Goal: Book appointment/travel/reservation

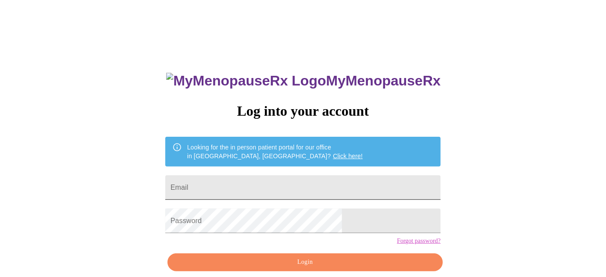
click at [297, 182] on input "Email" at bounding box center [303, 187] width 276 height 25
type input "[EMAIL_ADDRESS][DOMAIN_NAME]"
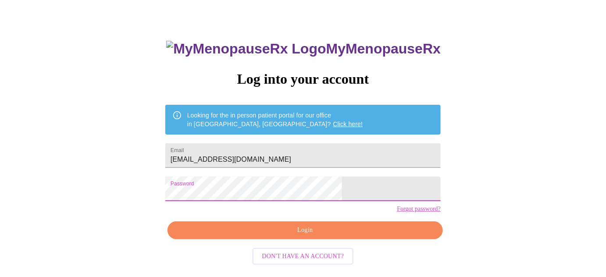
scroll to position [39, 0]
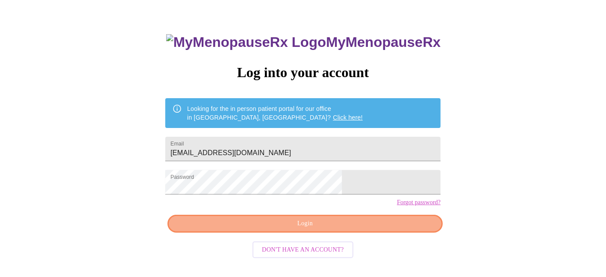
click at [380, 229] on span "Login" at bounding box center [305, 223] width 255 height 11
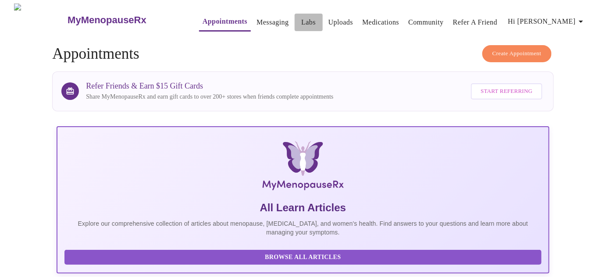
click at [301, 19] on link "Labs" at bounding box center [308, 22] width 14 height 12
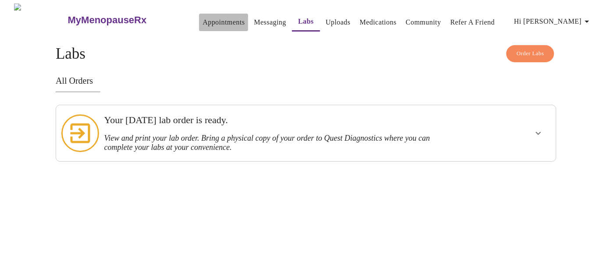
click at [208, 16] on link "Appointments" at bounding box center [224, 22] width 42 height 12
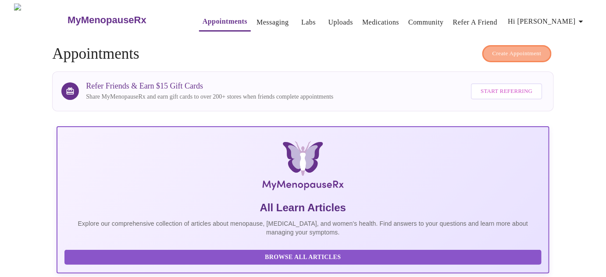
click at [510, 52] on span "Create Appointment" at bounding box center [517, 54] width 49 height 10
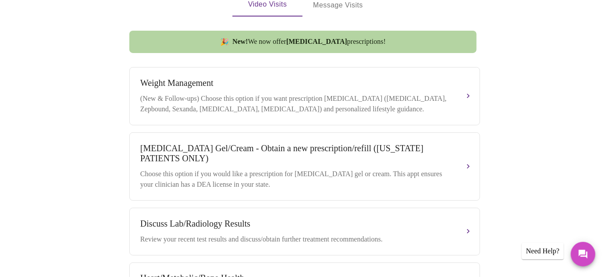
scroll to position [311, 0]
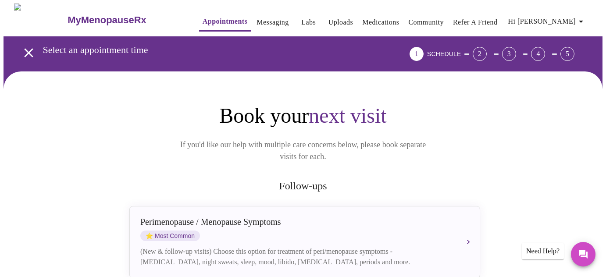
scroll to position [311, 0]
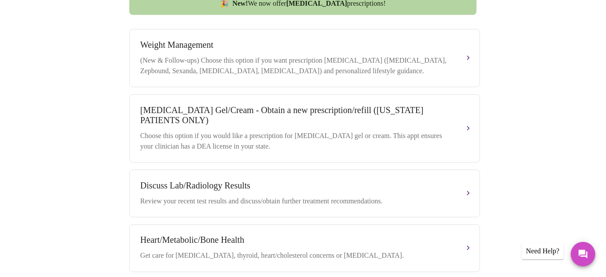
scroll to position [340, 0]
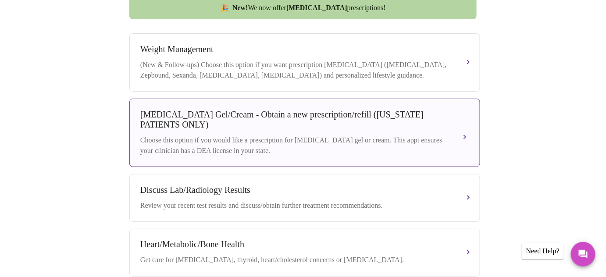
click at [440, 145] on div "Choose this option if you would like a prescription for [MEDICAL_DATA] gel or c…" at bounding box center [295, 145] width 311 height 21
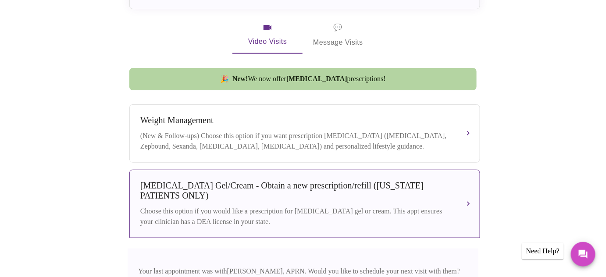
scroll to position [288, 0]
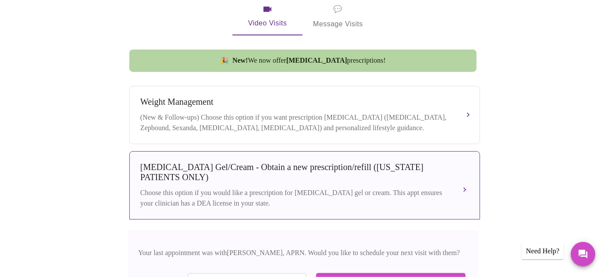
click at [466, 184] on button "Testosterone Gel/Cream - Obtain a new prescription/refill (ILLINOIS PATIENTS ON…" at bounding box center [304, 185] width 351 height 68
click at [411, 188] on div "Choose this option if you would like a prescription for [MEDICAL_DATA] gel or c…" at bounding box center [295, 198] width 311 height 21
click at [411, 189] on div "Choose this option if you would like a prescription for [MEDICAL_DATA] gel or c…" at bounding box center [295, 198] width 311 height 21
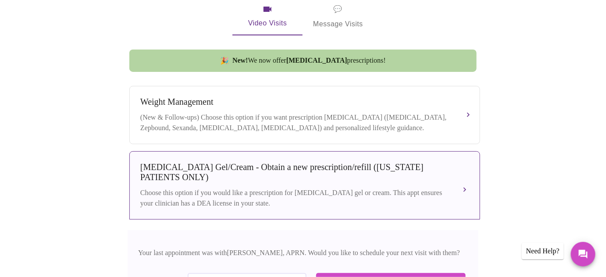
click at [468, 182] on button "Testosterone Gel/Cream - Obtain a new prescription/refill (ILLINOIS PATIENTS ON…" at bounding box center [304, 185] width 351 height 68
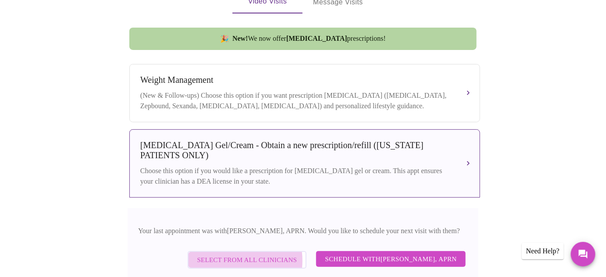
click at [242, 262] on span "Select from All Clinicians" at bounding box center [247, 259] width 100 height 11
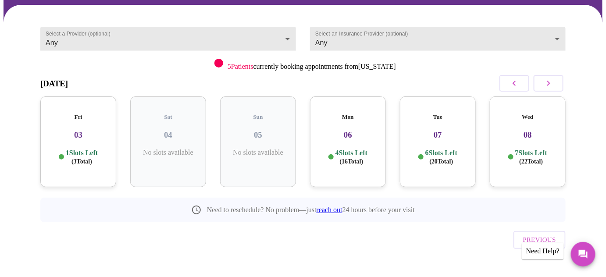
click at [75, 130] on h3 "03" at bounding box center [78, 135] width 62 height 10
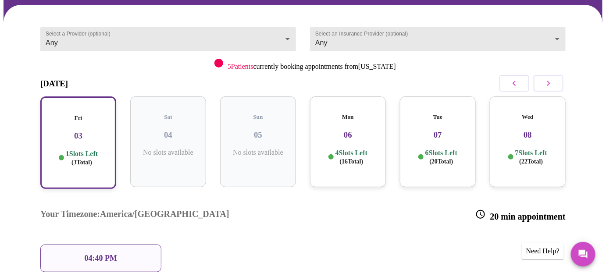
click at [338, 154] on p "4 Slots Left ( 16 Total)" at bounding box center [352, 157] width 32 height 17
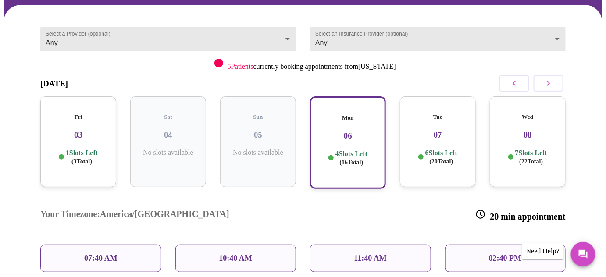
click at [355, 254] on p "11:40 AM" at bounding box center [370, 258] width 33 height 9
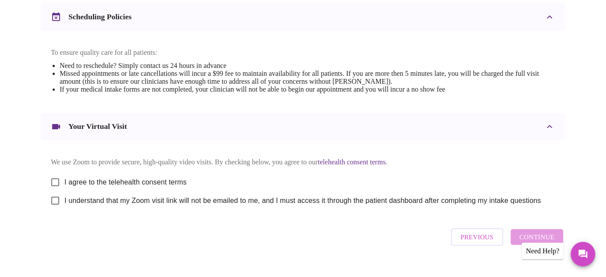
scroll to position [332, 0]
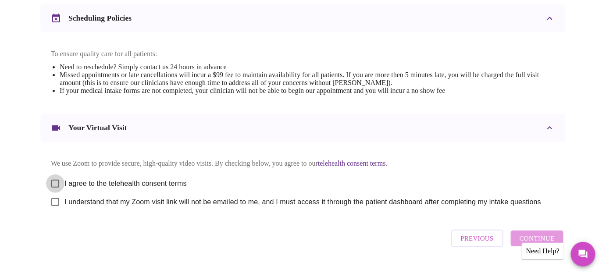
click at [52, 187] on input "I agree to the telehealth consent terms" at bounding box center [55, 184] width 18 height 18
checkbox input "true"
click at [53, 208] on input "I understand that my Zoom visit link will not be emailed to me, and I must acce…" at bounding box center [55, 202] width 18 height 18
checkbox input "true"
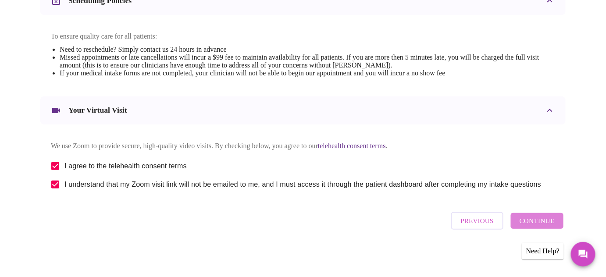
click at [554, 227] on span "Continue" at bounding box center [537, 220] width 35 height 11
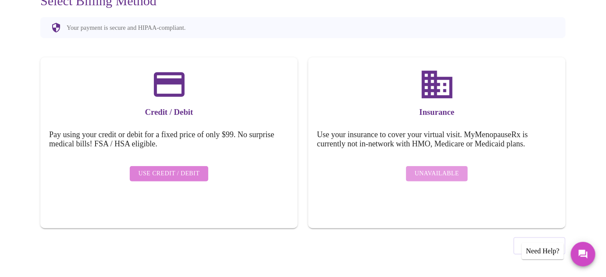
click at [181, 171] on span "Use Credit / Debit" at bounding box center [169, 173] width 61 height 11
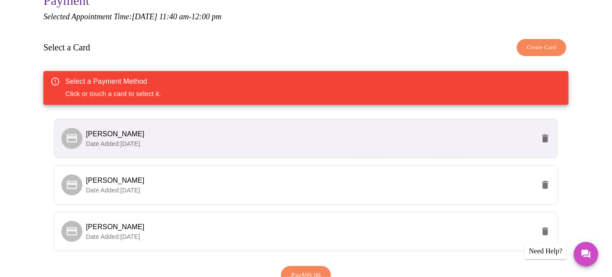
scroll to position [98, 0]
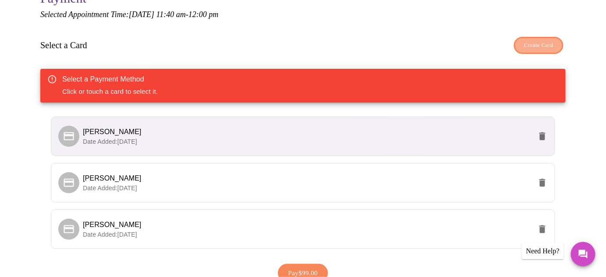
click at [536, 40] on span "Create Card" at bounding box center [538, 45] width 29 height 10
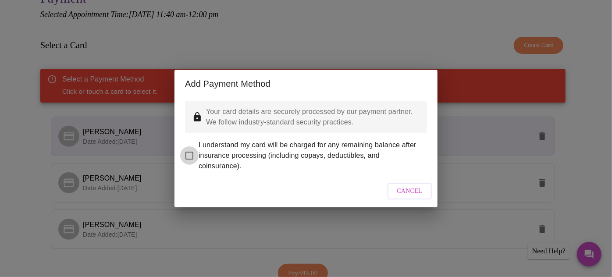
click at [188, 149] on input "I understand my card will be charged for any remaining balance after insurance …" at bounding box center [189, 156] width 18 height 18
checkbox input "true"
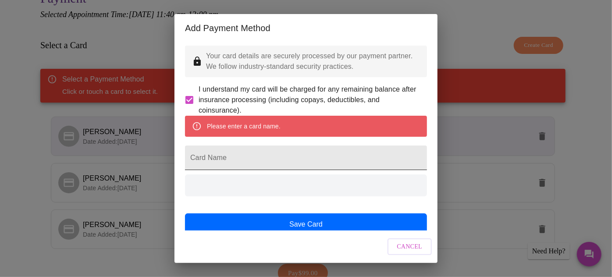
click at [206, 169] on input "Card Name" at bounding box center [306, 158] width 242 height 25
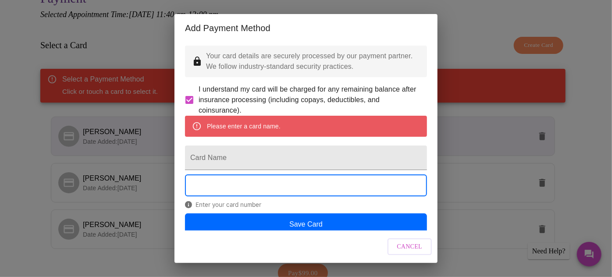
click at [345, 248] on div "Cancel" at bounding box center [306, 247] width 263 height 33
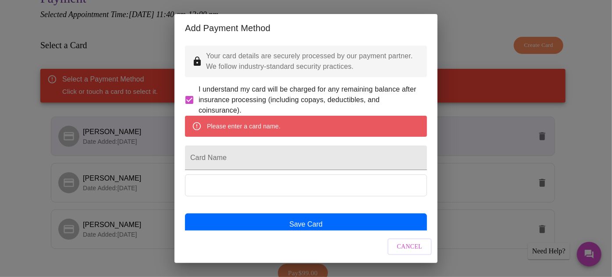
scroll to position [30, 0]
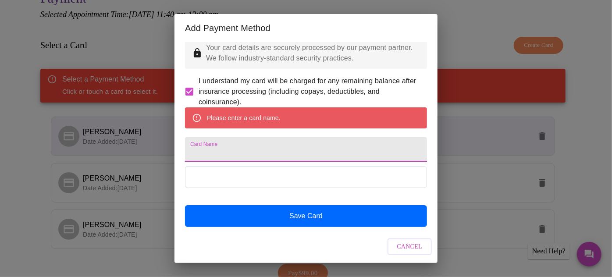
click at [276, 142] on input "Card Name" at bounding box center [306, 149] width 242 height 25
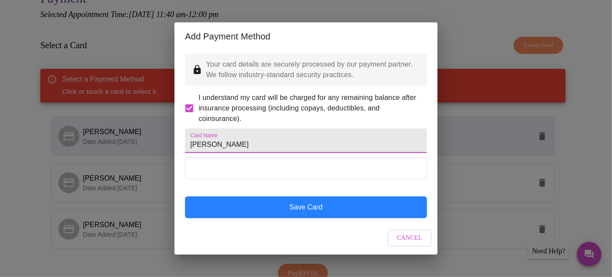
type input "Kim Baig"
click at [329, 215] on button "Save Card" at bounding box center [306, 208] width 242 height 22
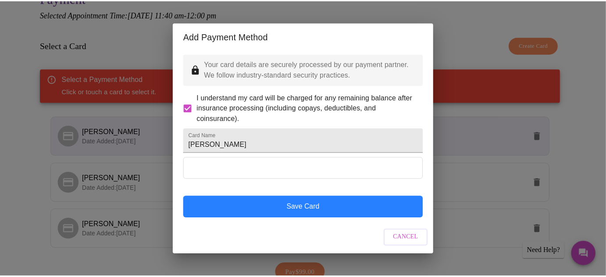
scroll to position [0, 0]
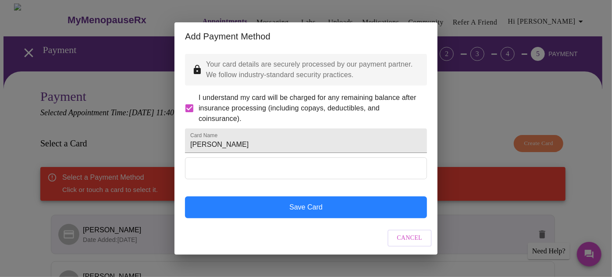
click at [365, 217] on button "Save Card" at bounding box center [306, 208] width 242 height 22
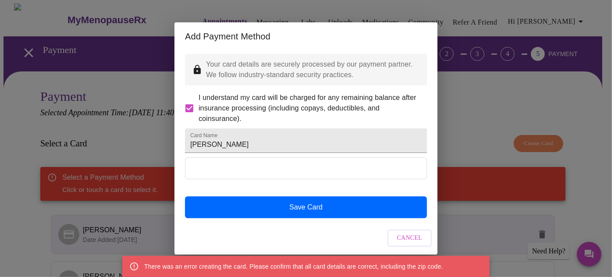
click at [439, 222] on div "Add Payment Method Your card details are securely processed by our payment part…" at bounding box center [306, 138] width 612 height 277
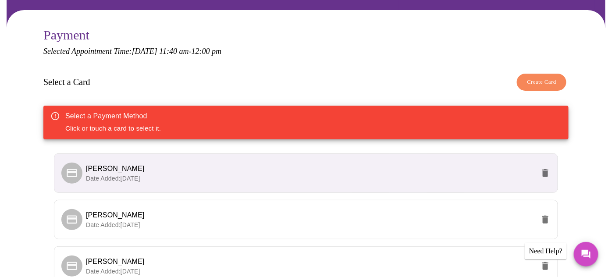
scroll to position [61, 0]
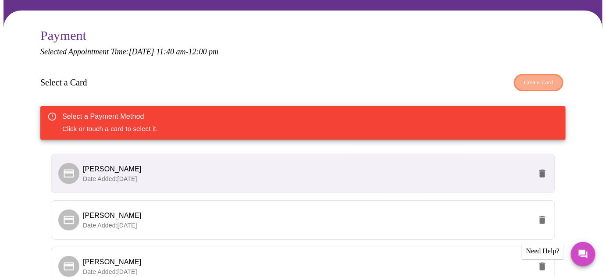
click at [551, 81] on span "Create Card" at bounding box center [538, 83] width 29 height 10
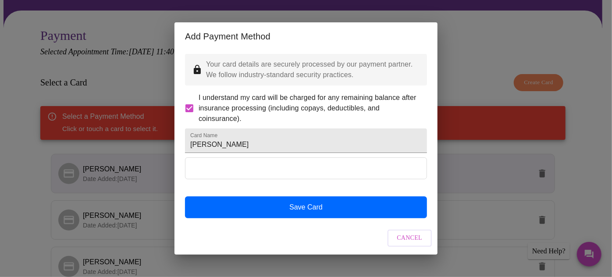
click at [283, 179] on div at bounding box center [306, 169] width 242 height 22
click at [355, 196] on div at bounding box center [306, 177] width 242 height 39
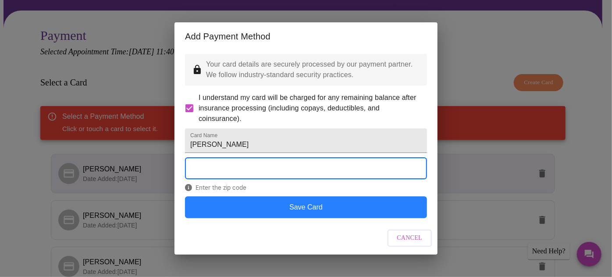
click at [367, 218] on button "Save Card" at bounding box center [306, 208] width 242 height 22
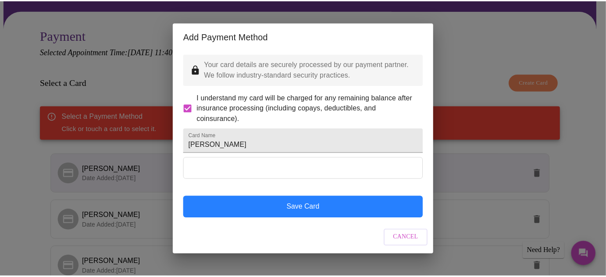
scroll to position [0, 0]
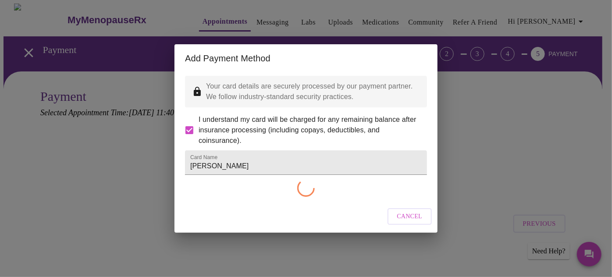
checkbox input "false"
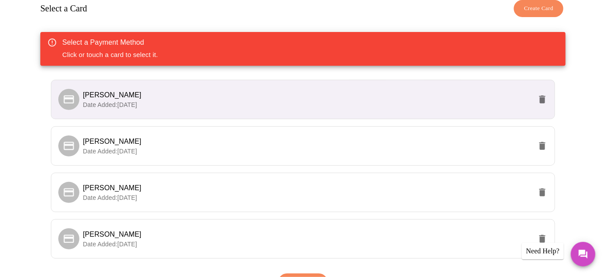
scroll to position [156, 0]
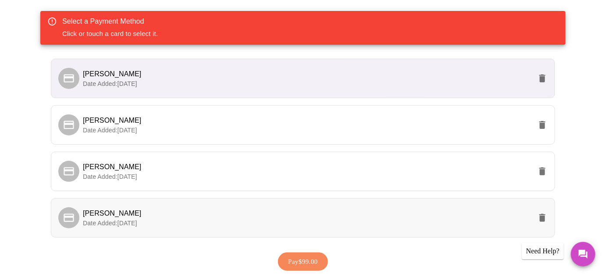
click at [369, 209] on span "Kim Baig" at bounding box center [307, 213] width 449 height 11
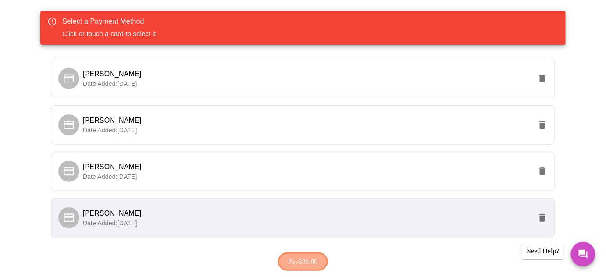
click at [323, 259] on button "Pay $99.00" at bounding box center [303, 262] width 50 height 18
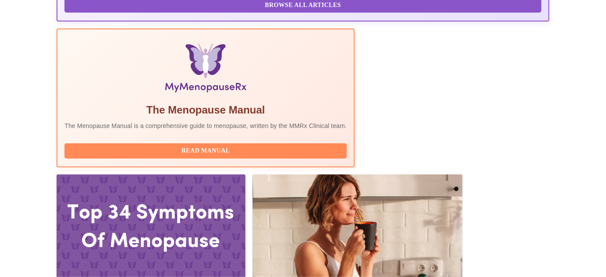
scroll to position [250, 0]
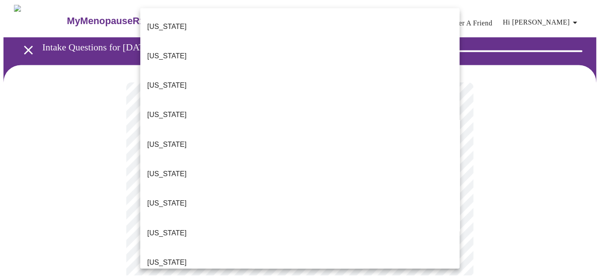
scroll to position [230, 0]
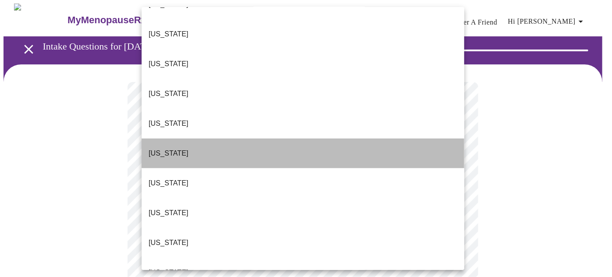
click at [384, 139] on li "Illinois" at bounding box center [303, 154] width 323 height 30
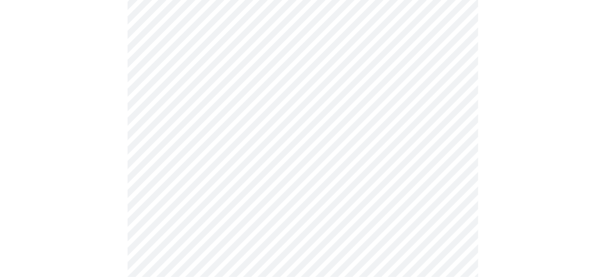
scroll to position [197, 0]
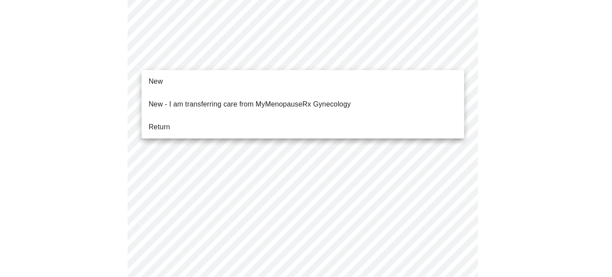
click at [452, 54] on body "MyMenopauseRx Appointments Messaging Labs Uploads Medications Community Refer a…" at bounding box center [306, 204] width 605 height 795
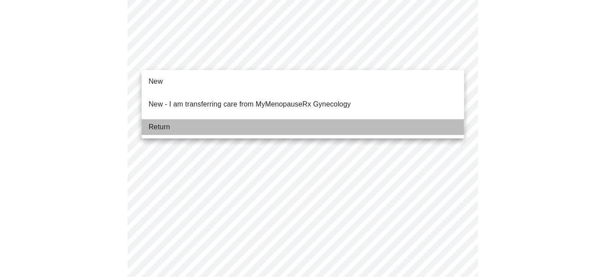
click at [397, 120] on li "Return" at bounding box center [303, 127] width 323 height 16
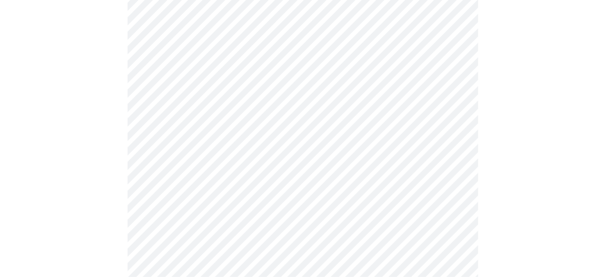
scroll to position [315, 0]
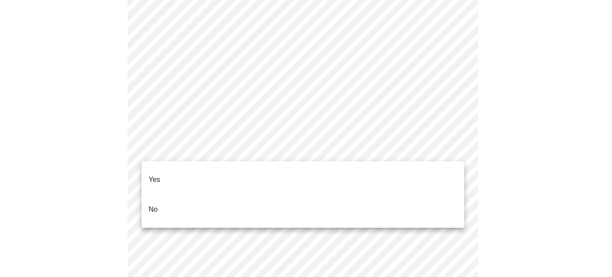
click at [455, 159] on body "MyMenopauseRx Appointments Messaging Labs Uploads Medications Community Refer a…" at bounding box center [306, 229] width 605 height 1080
click at [445, 173] on li "Yes" at bounding box center [303, 180] width 323 height 30
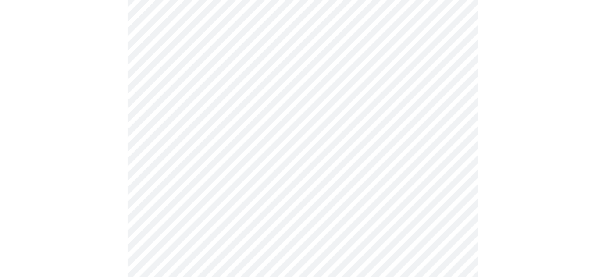
click at [552, 136] on div at bounding box center [303, 257] width 599 height 1014
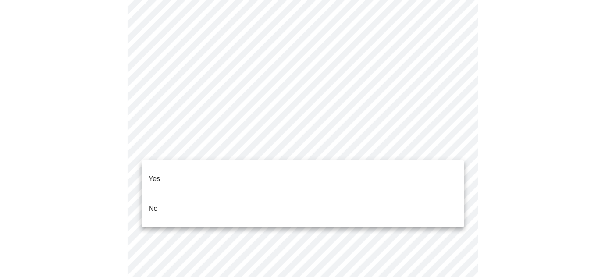
click at [452, 152] on body "MyMenopauseRx Appointments Messaging Labs Uploads Medications Community Refer a…" at bounding box center [306, 161] width 605 height 1075
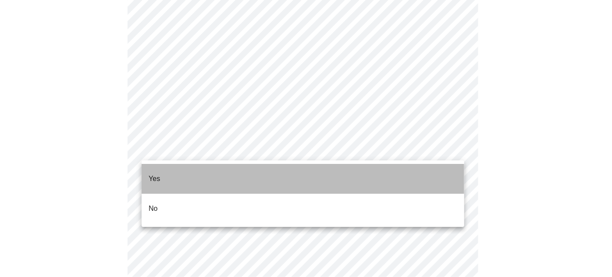
click at [420, 172] on li "Yes" at bounding box center [303, 179] width 323 height 30
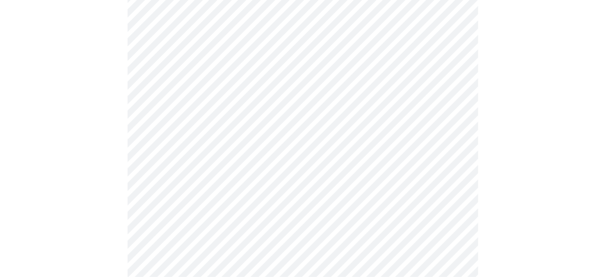
scroll to position [476, 0]
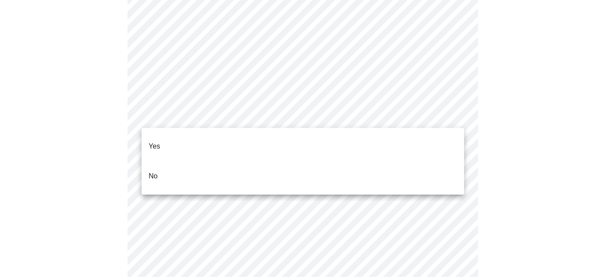
click at [462, 107] on body "MyMenopauseRx Appointments Messaging Labs Uploads Medications Community Refer a…" at bounding box center [306, 62] width 605 height 1070
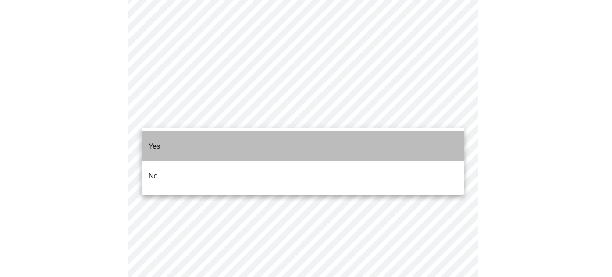
click at [422, 137] on li "Yes" at bounding box center [303, 147] width 323 height 30
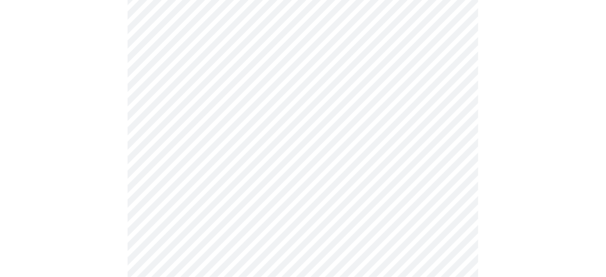
click at [451, 183] on div at bounding box center [303, 90] width 599 height 1004
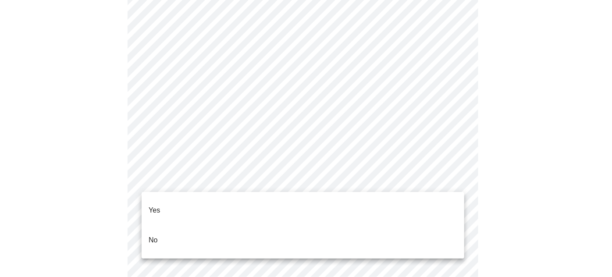
drag, startPoint x: 532, startPoint y: 138, endPoint x: 485, endPoint y: 150, distance: 48.8
click at [451, 183] on body "MyMenopauseRx Appointments Messaging Labs Uploads Medications Community Refer a…" at bounding box center [306, 59] width 605 height 1065
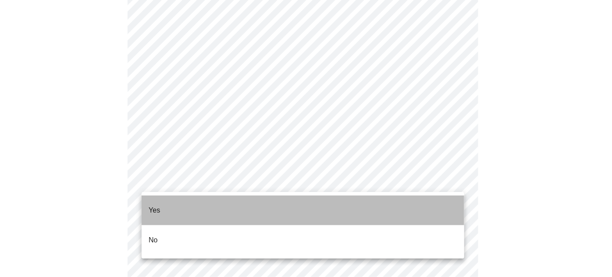
click at [433, 206] on li "Yes" at bounding box center [303, 211] width 323 height 30
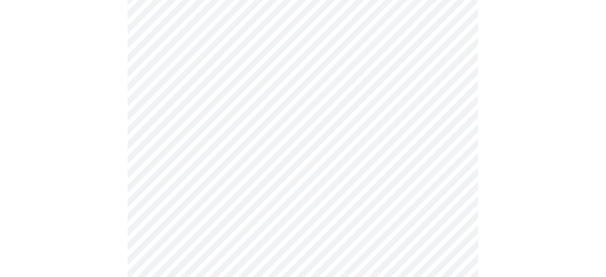
click at [564, 168] on div at bounding box center [303, 87] width 599 height 999
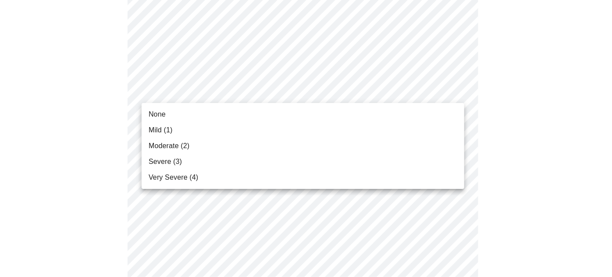
click at [522, 82] on div at bounding box center [306, 138] width 612 height 277
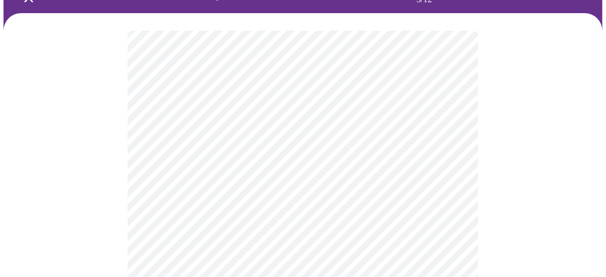
scroll to position [41, 0]
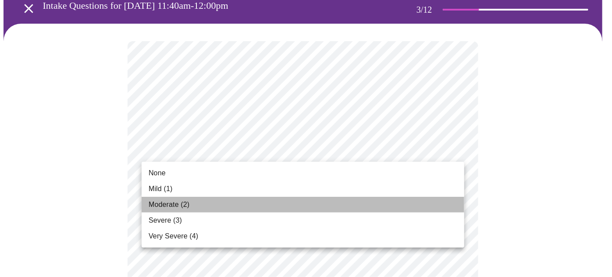
click at [392, 207] on li "Moderate (2)" at bounding box center [303, 205] width 323 height 16
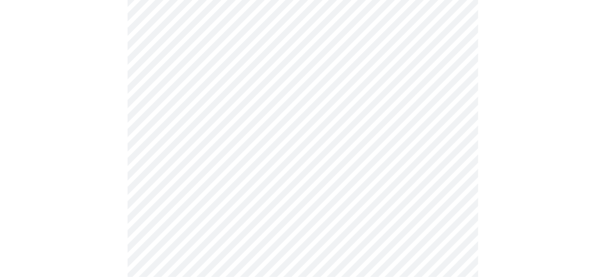
scroll to position [136, 0]
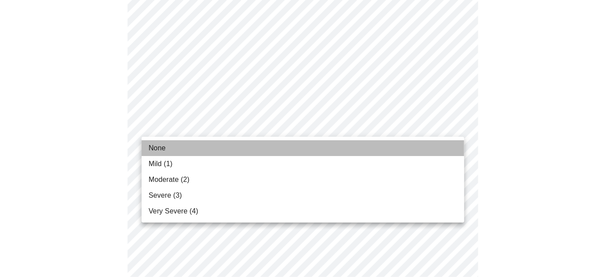
click at [420, 148] on li "None" at bounding box center [303, 148] width 323 height 16
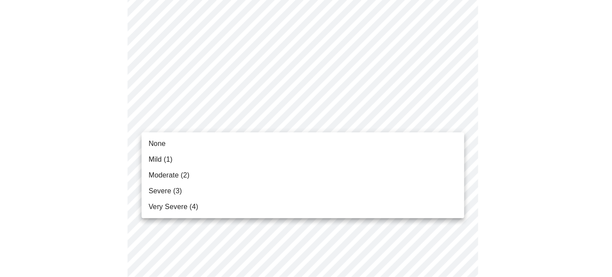
click at [436, 155] on li "Mild (1)" at bounding box center [303, 160] width 323 height 16
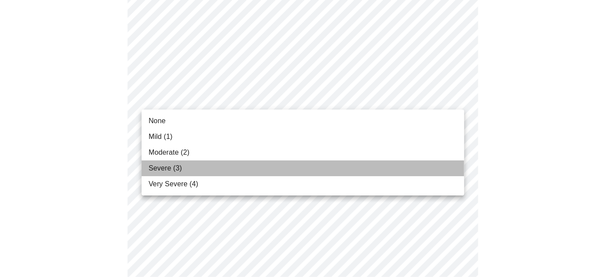
click at [392, 172] on li "Severe (3)" at bounding box center [303, 169] width 323 height 16
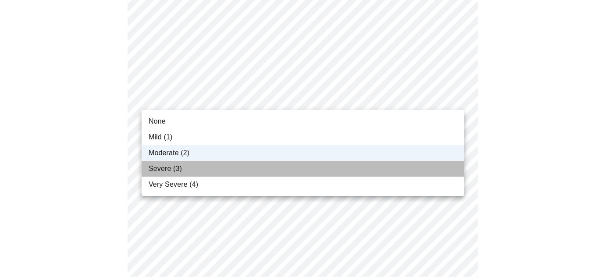
click at [427, 168] on li "Severe (3)" at bounding box center [303, 169] width 323 height 16
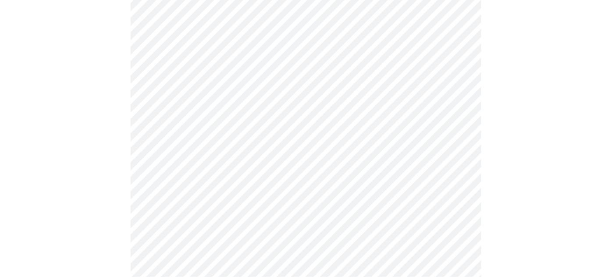
click at [456, 85] on body "MyMenopauseRx Appointments Messaging Labs Uploads Medications Community Refer a…" at bounding box center [306, 193] width 605 height 1117
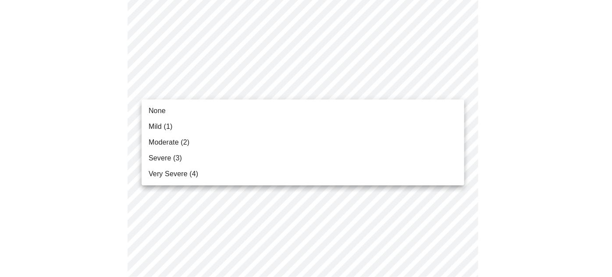
click at [436, 126] on li "Mild (1)" at bounding box center [303, 127] width 323 height 16
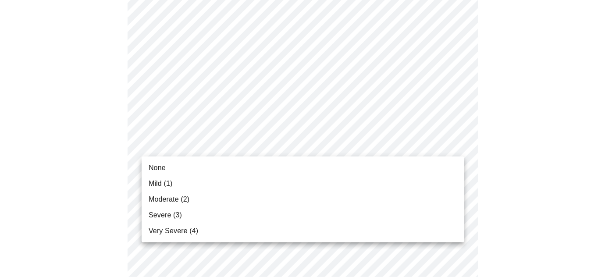
click at [460, 142] on body "MyMenopauseRx Appointments Messaging Labs Uploads Medications Community Refer a…" at bounding box center [306, 187] width 605 height 1105
click at [0, 274] on div at bounding box center [306, 138] width 612 height 277
click at [447, 145] on body "MyMenopauseRx Appointments Messaging Labs Uploads Medications Community Refer a…" at bounding box center [306, 187] width 605 height 1105
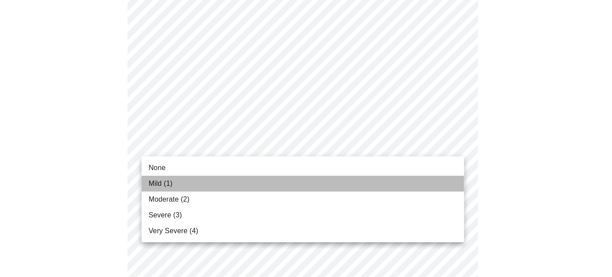
click at [430, 187] on li "Mild (1)" at bounding box center [303, 184] width 323 height 16
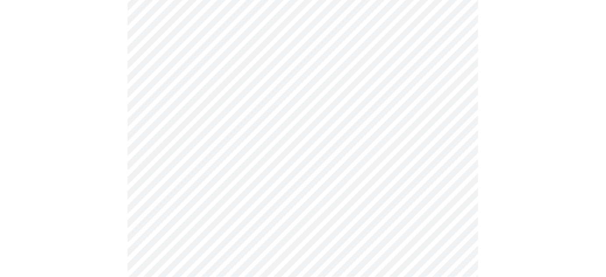
click at [537, 166] on div at bounding box center [303, 212] width 599 height 1032
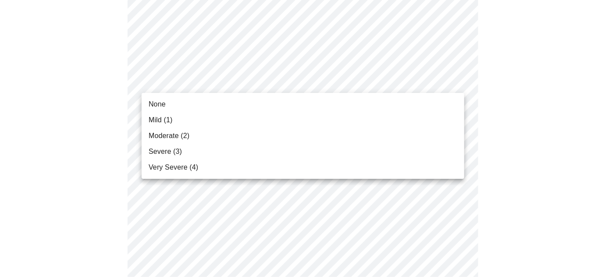
click at [450, 83] on body "MyMenopauseRx Appointments Messaging Labs Uploads Medications Community Refer a…" at bounding box center [306, 48] width 605 height 1093
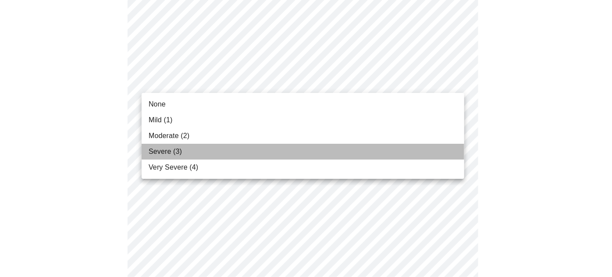
click at [428, 145] on li "Severe (3)" at bounding box center [303, 152] width 323 height 16
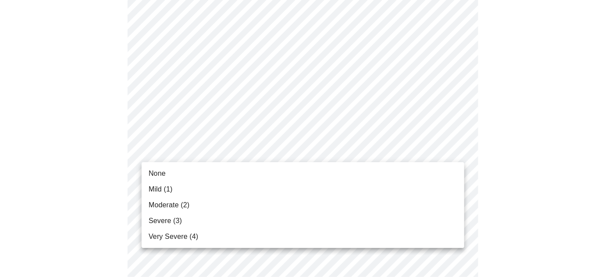
click at [390, 158] on body "MyMenopauseRx Appointments Messaging Labs Uploads Medications Community Refer a…" at bounding box center [306, 42] width 605 height 1081
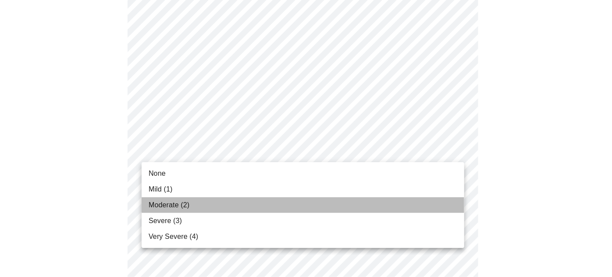
click at [388, 202] on li "Moderate (2)" at bounding box center [303, 205] width 323 height 16
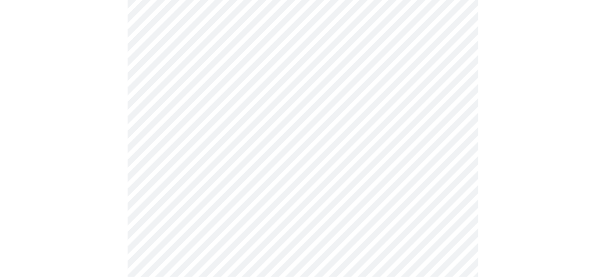
click at [547, 158] on div at bounding box center [303, 66] width 599 height 1007
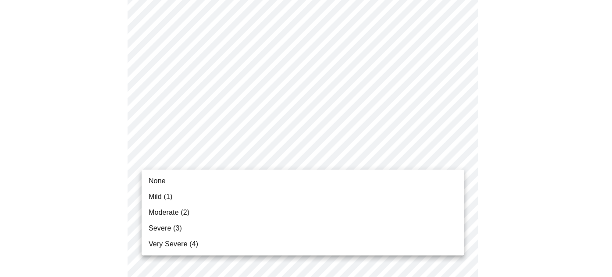
click at [446, 183] on li "None" at bounding box center [303, 181] width 323 height 16
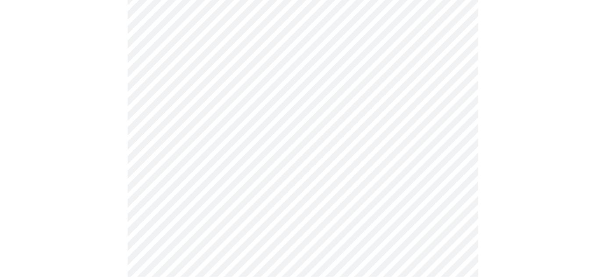
drag, startPoint x: 534, startPoint y: 175, endPoint x: 612, endPoint y: 166, distance: 78.1
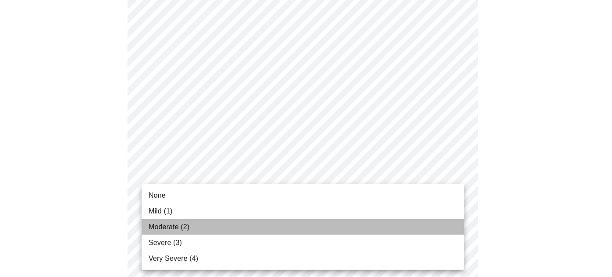
click at [434, 233] on li "Moderate (2)" at bounding box center [303, 227] width 323 height 16
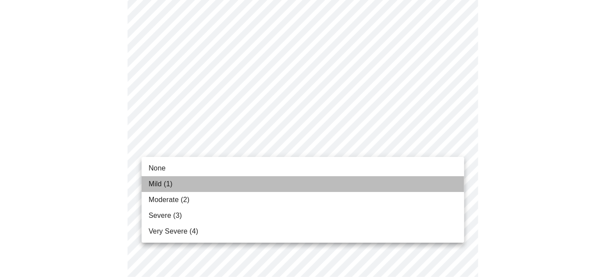
click at [423, 179] on li "Mild (1)" at bounding box center [303, 184] width 323 height 16
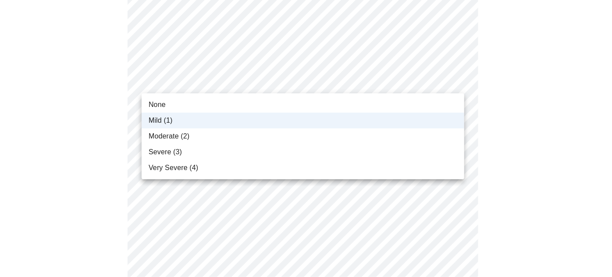
click at [455, 86] on body "MyMenopauseRx Appointments Messaging Labs Uploads Medications Community Refer a…" at bounding box center [306, 201] width 605 height 1031
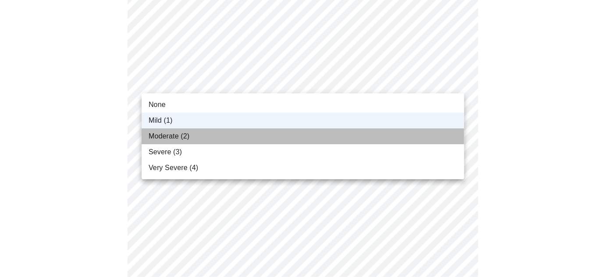
click at [438, 134] on li "Moderate (2)" at bounding box center [303, 137] width 323 height 16
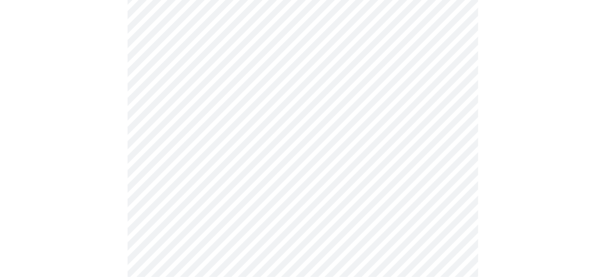
click at [498, 116] on div at bounding box center [303, 232] width 599 height 970
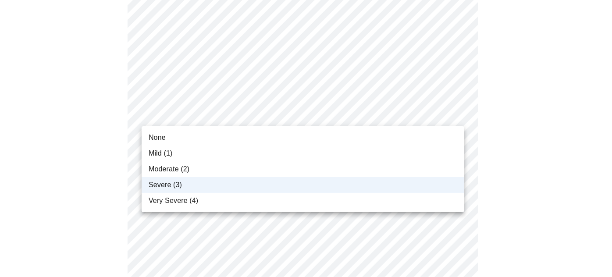
click at [457, 117] on body "MyMenopauseRx Appointments Messaging Labs Uploads Medications Community Refer a…" at bounding box center [306, 51] width 605 height 1031
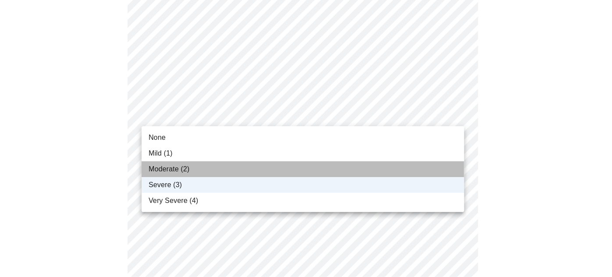
click at [416, 167] on li "Moderate (2)" at bounding box center [303, 169] width 323 height 16
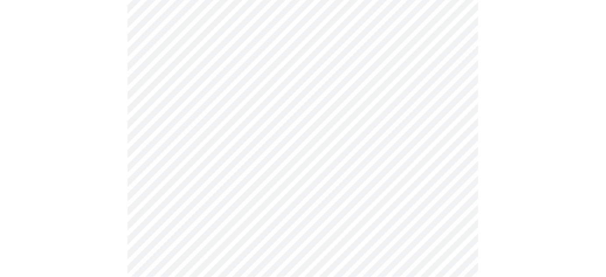
click at [506, 151] on div at bounding box center [303, 82] width 599 height 970
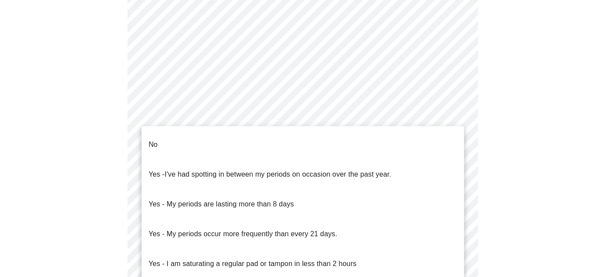
click at [453, 129] on body "MyMenopauseRx Appointments Messaging Labs Uploads Medications Community Refer a…" at bounding box center [306, 31] width 605 height 865
click at [422, 167] on li "Yes - I've had spotting in between my periods on occasion over the past year." at bounding box center [303, 175] width 323 height 30
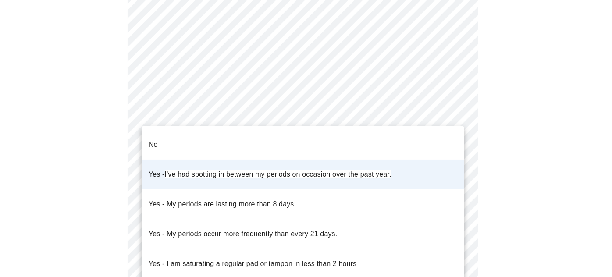
click at [455, 132] on body "MyMenopauseRx Appointments Messaging Labs Uploads Medications Community Refer a…" at bounding box center [306, 28] width 605 height 859
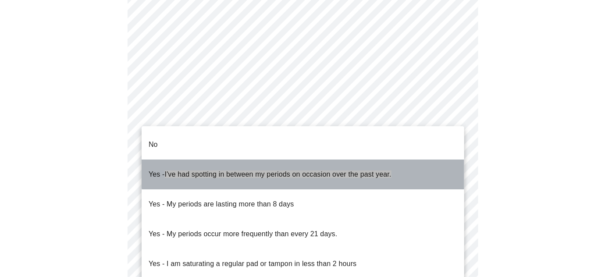
click at [379, 171] on span "I've had spotting in between my periods on occasion over the past year." at bounding box center [278, 174] width 227 height 7
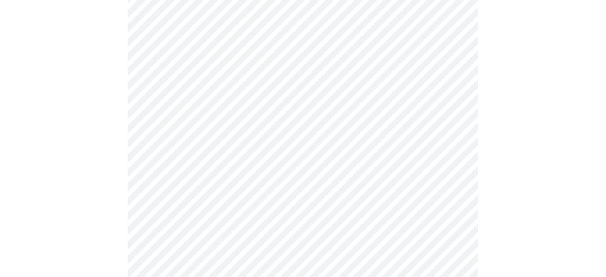
click at [520, 162] on div at bounding box center [303, 59] width 599 height 798
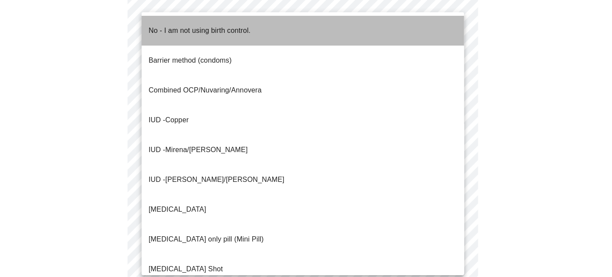
click at [420, 31] on li "No - I am not using birth control." at bounding box center [303, 31] width 323 height 30
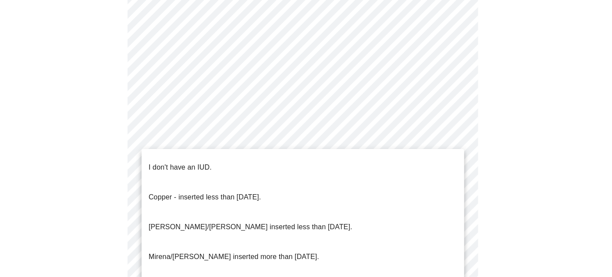
click at [450, 120] on div at bounding box center [306, 138] width 612 height 277
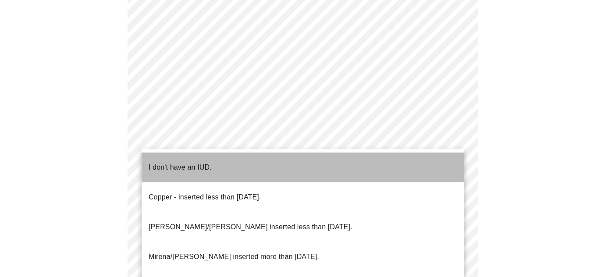
click at [437, 165] on li "I don't have an IUD." at bounding box center [303, 168] width 323 height 30
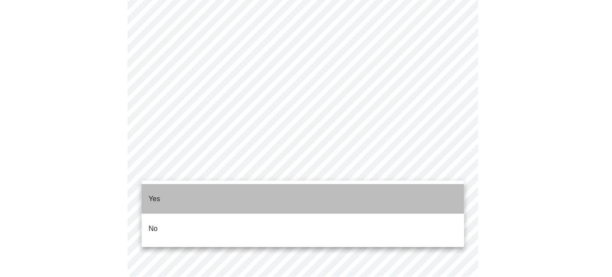
click at [411, 203] on li "Yes" at bounding box center [303, 199] width 323 height 30
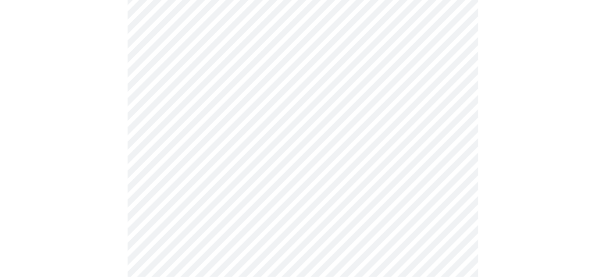
scroll to position [113, 0]
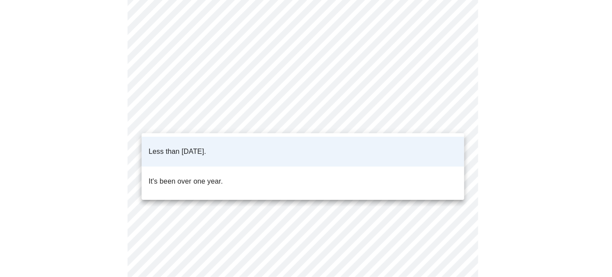
click at [454, 118] on body "MyMenopauseRx Appointments Messaging Labs Uploads Medications Community Refer a…" at bounding box center [306, 214] width 605 height 648
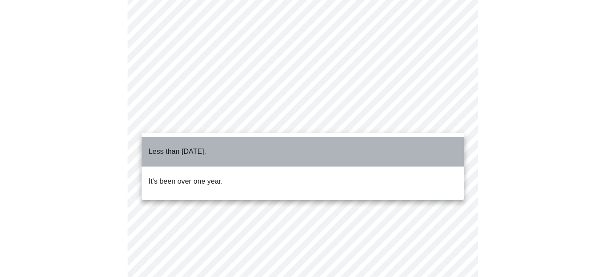
click at [440, 143] on li "Less than one year ago." at bounding box center [303, 152] width 323 height 30
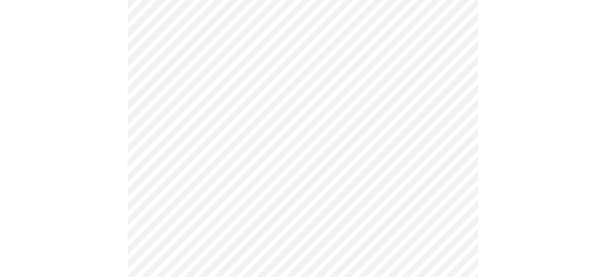
scroll to position [194, 0]
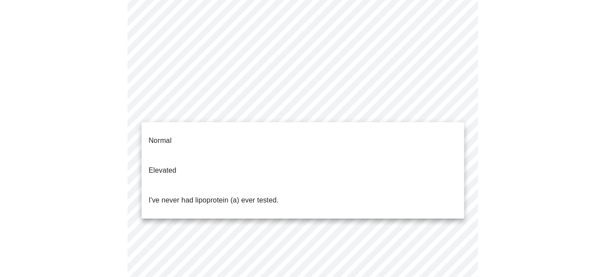
click at [453, 107] on body "MyMenopauseRx Appointments Messaging Labs Uploads Medications Community Refer a…" at bounding box center [306, 134] width 605 height 648
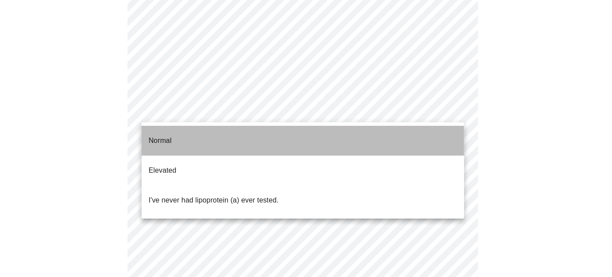
click at [447, 133] on li "Normal" at bounding box center [303, 141] width 323 height 30
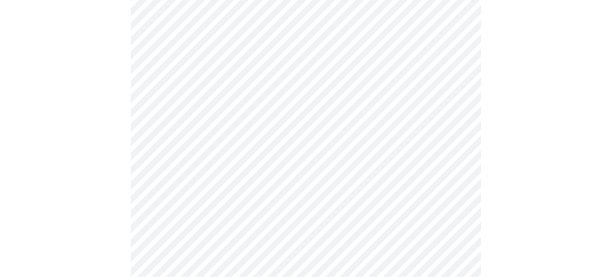
scroll to position [153, 0]
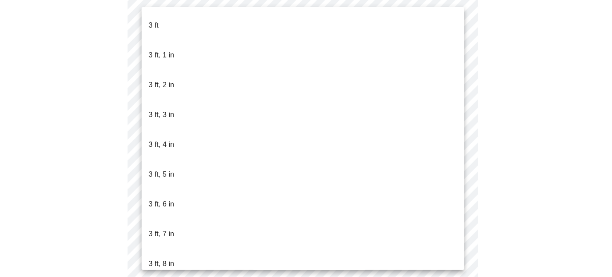
click at [249, 105] on body "MyMenopauseRx Appointments Messaging Labs Uploads Medications Community Refer a…" at bounding box center [306, 81] width 605 height 462
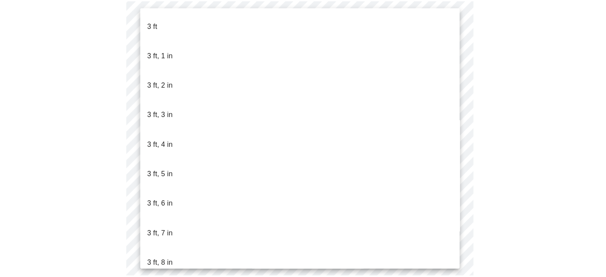
scroll to position [522, 0]
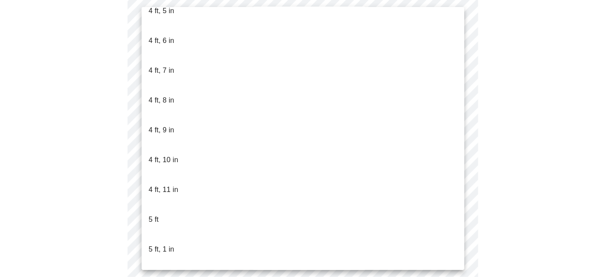
click at [534, 102] on div at bounding box center [306, 138] width 612 height 277
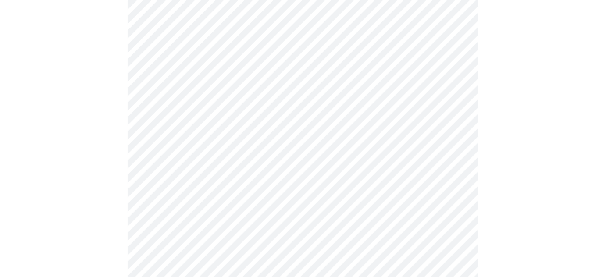
click at [522, 142] on div at bounding box center [303, 111] width 599 height 401
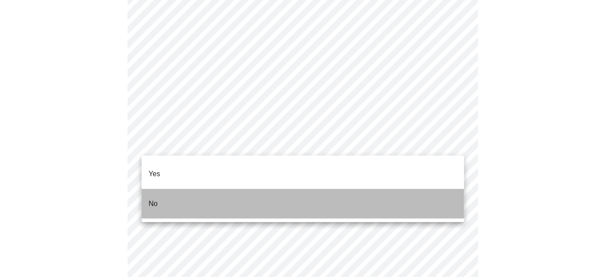
click at [406, 195] on li "No" at bounding box center [303, 204] width 323 height 30
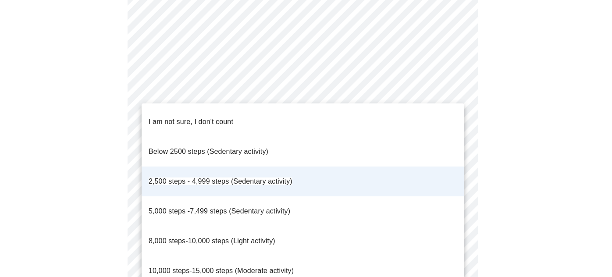
click at [483, 153] on div at bounding box center [306, 138] width 612 height 277
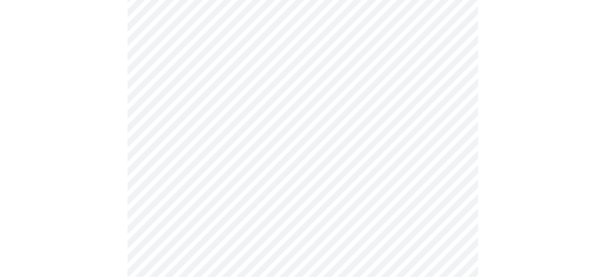
scroll to position [815, 0]
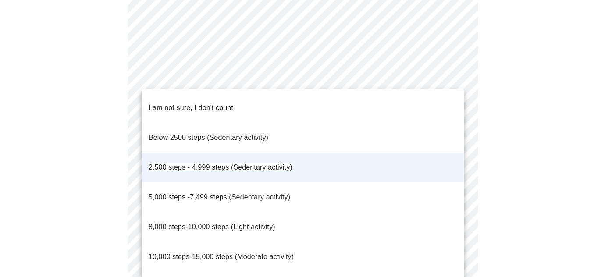
click at [570, 218] on div at bounding box center [306, 138] width 612 height 277
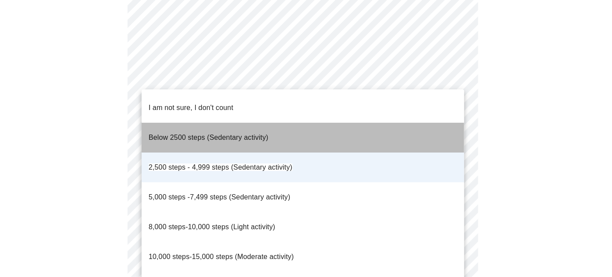
click at [400, 133] on li "Below 2500 steps (Sedentary activity)" at bounding box center [303, 138] width 323 height 30
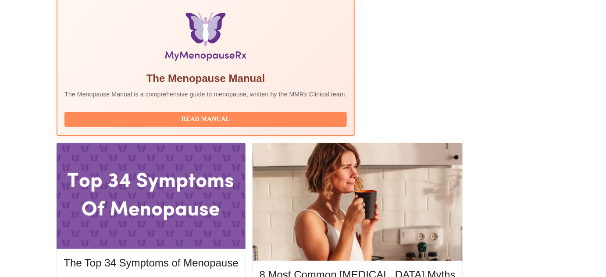
scroll to position [283, 0]
